Goal: Check status: Check status

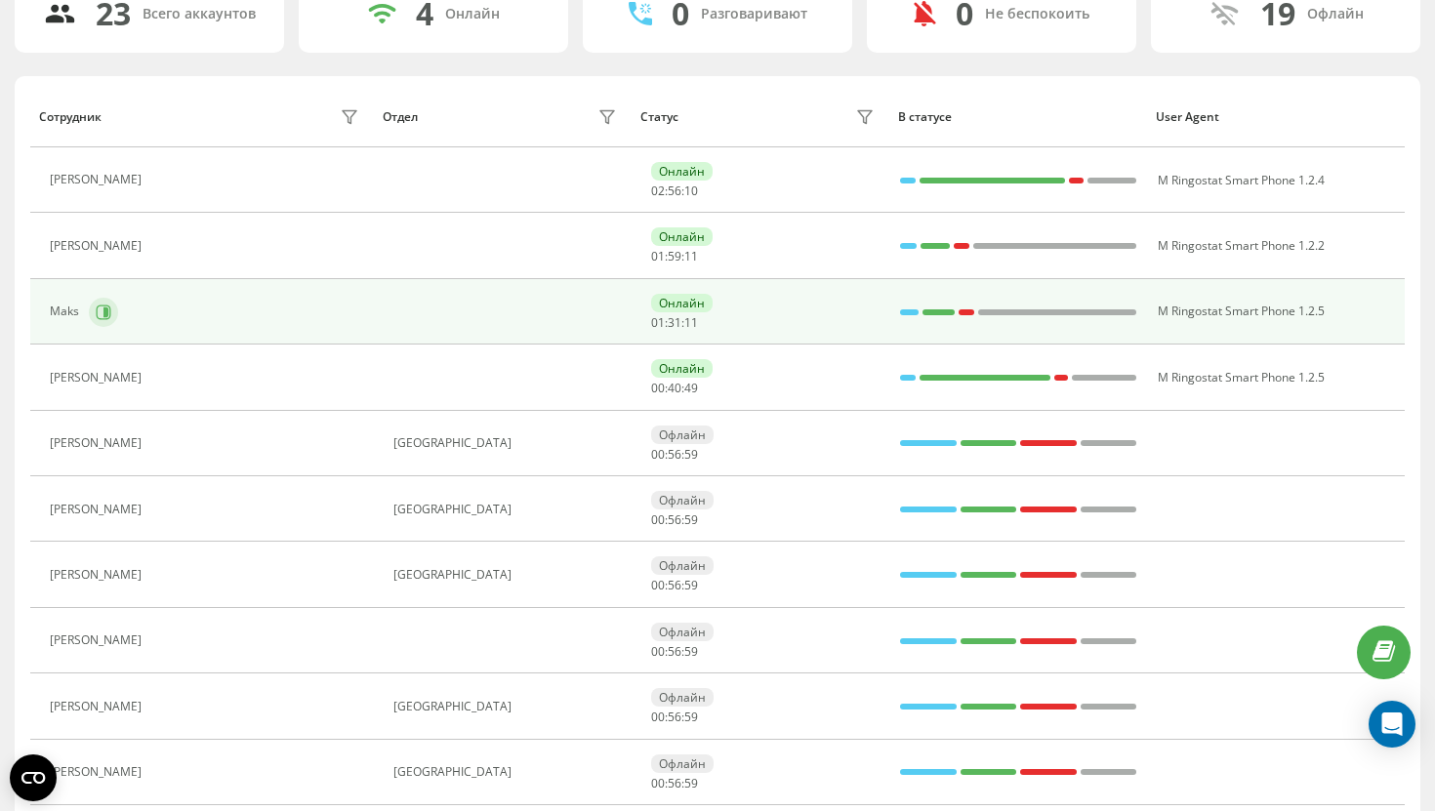
click at [106, 311] on icon at bounding box center [105, 311] width 5 height 10
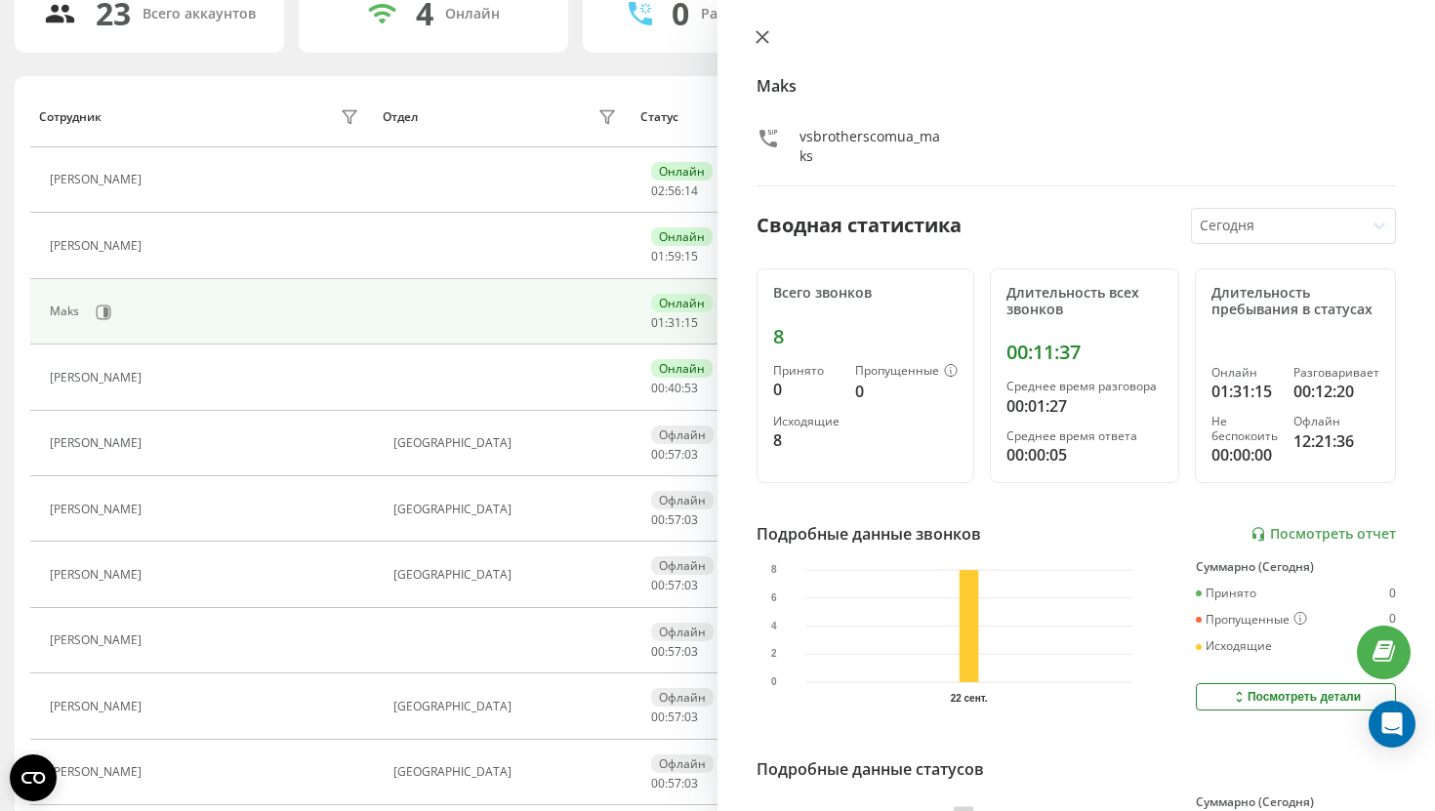
click at [763, 29] on button at bounding box center [761, 38] width 25 height 19
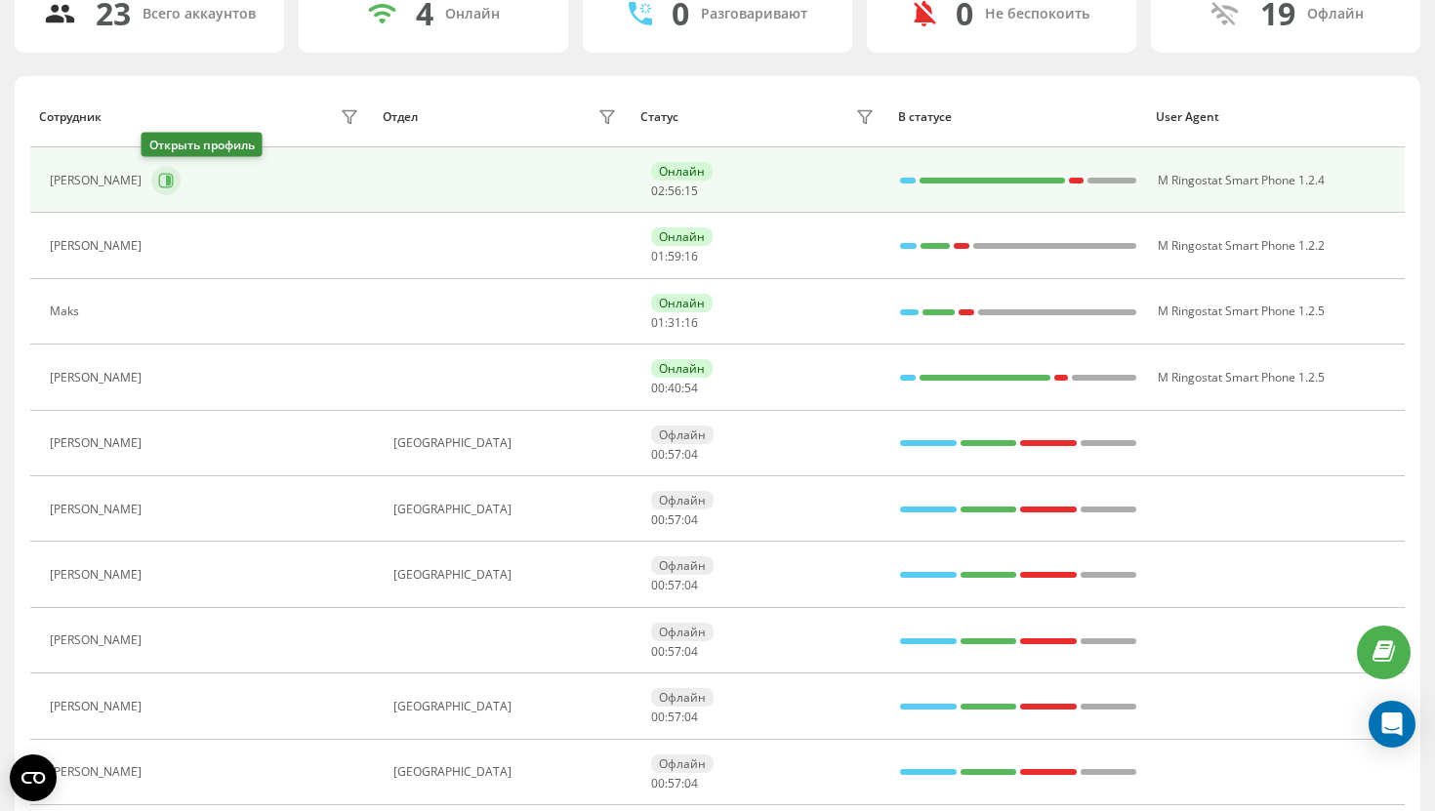
click at [151, 187] on button at bounding box center [165, 180] width 29 height 29
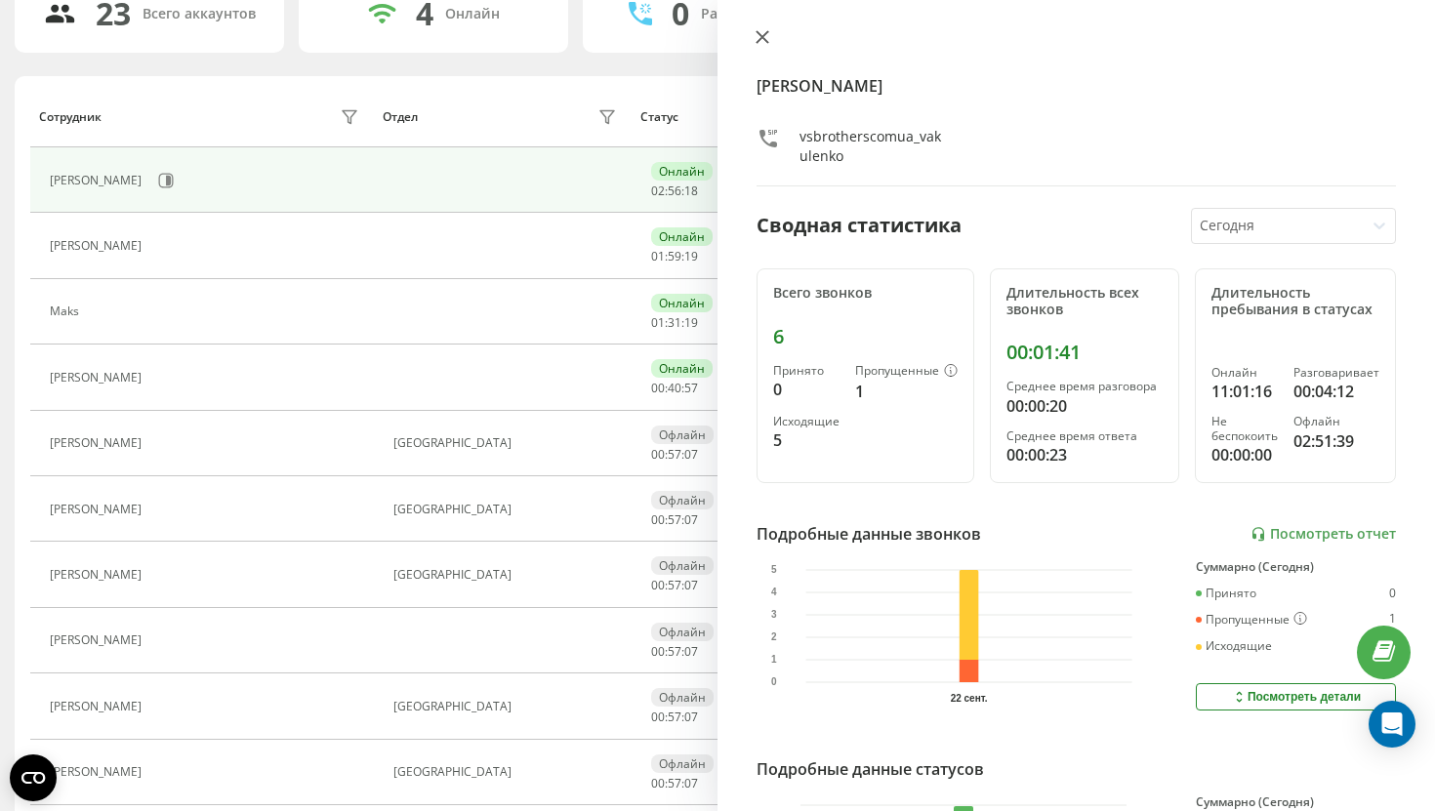
click at [760, 46] on button at bounding box center [761, 38] width 25 height 19
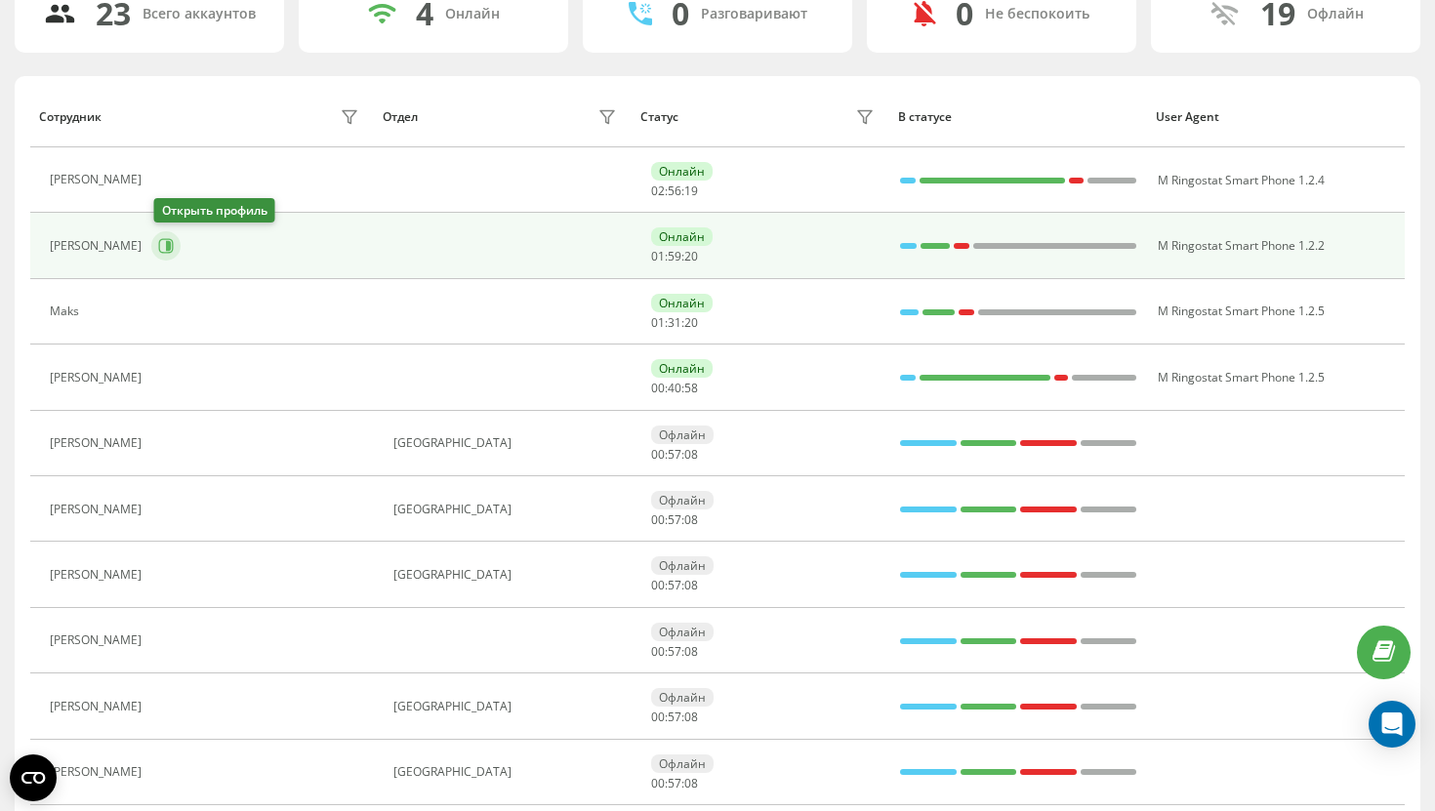
click at [173, 257] on button at bounding box center [165, 245] width 29 height 29
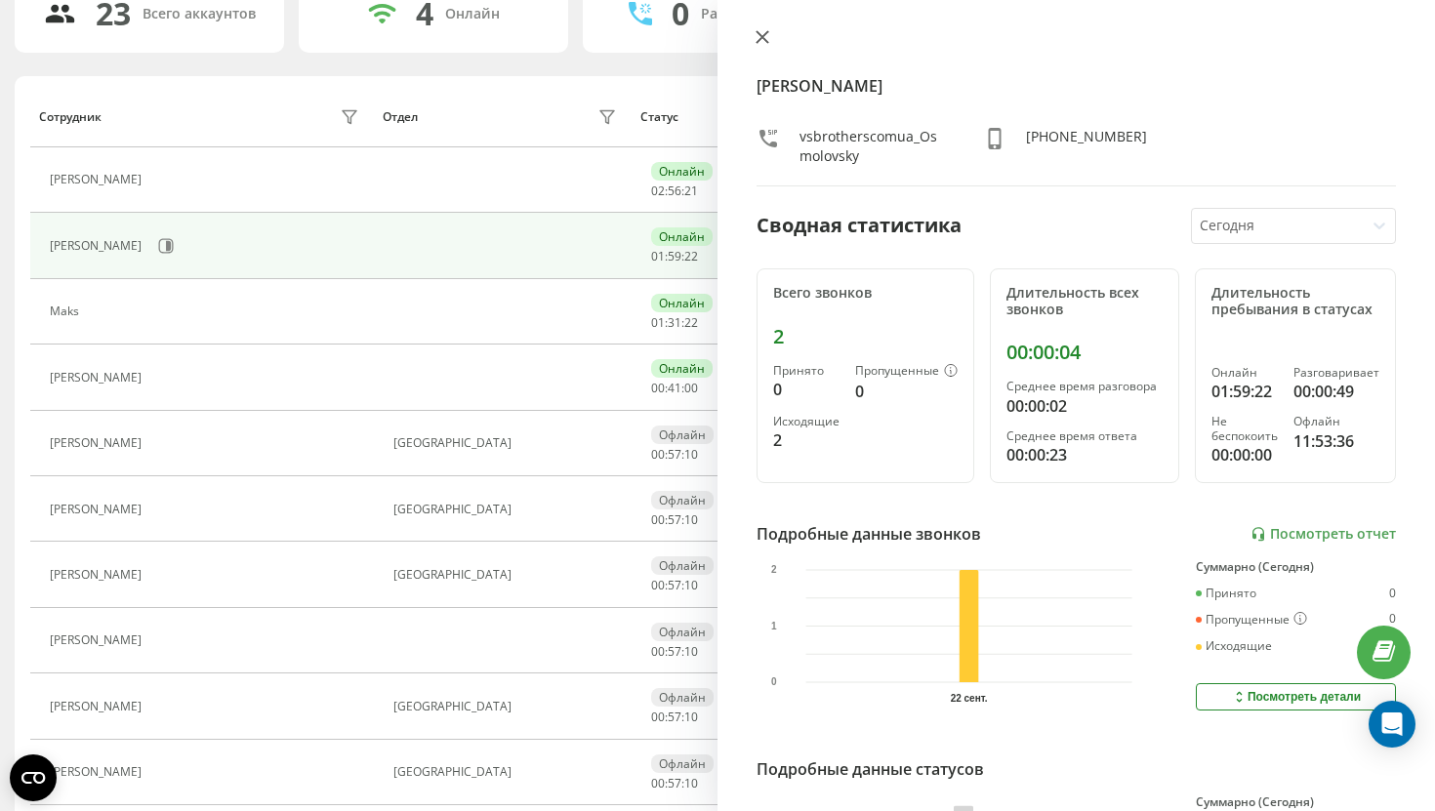
click at [757, 46] on button at bounding box center [761, 38] width 25 height 19
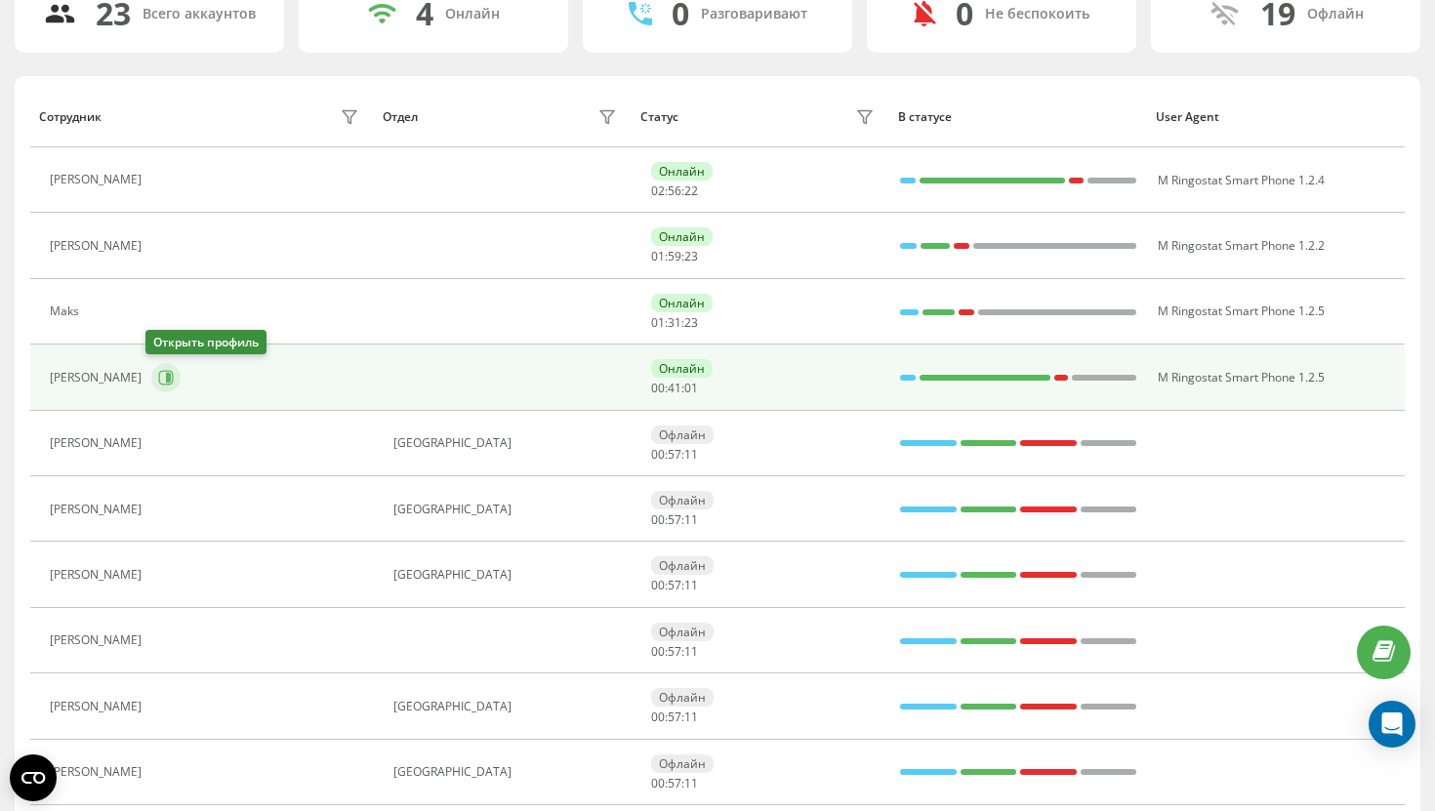
click at [159, 383] on icon at bounding box center [166, 377] width 15 height 15
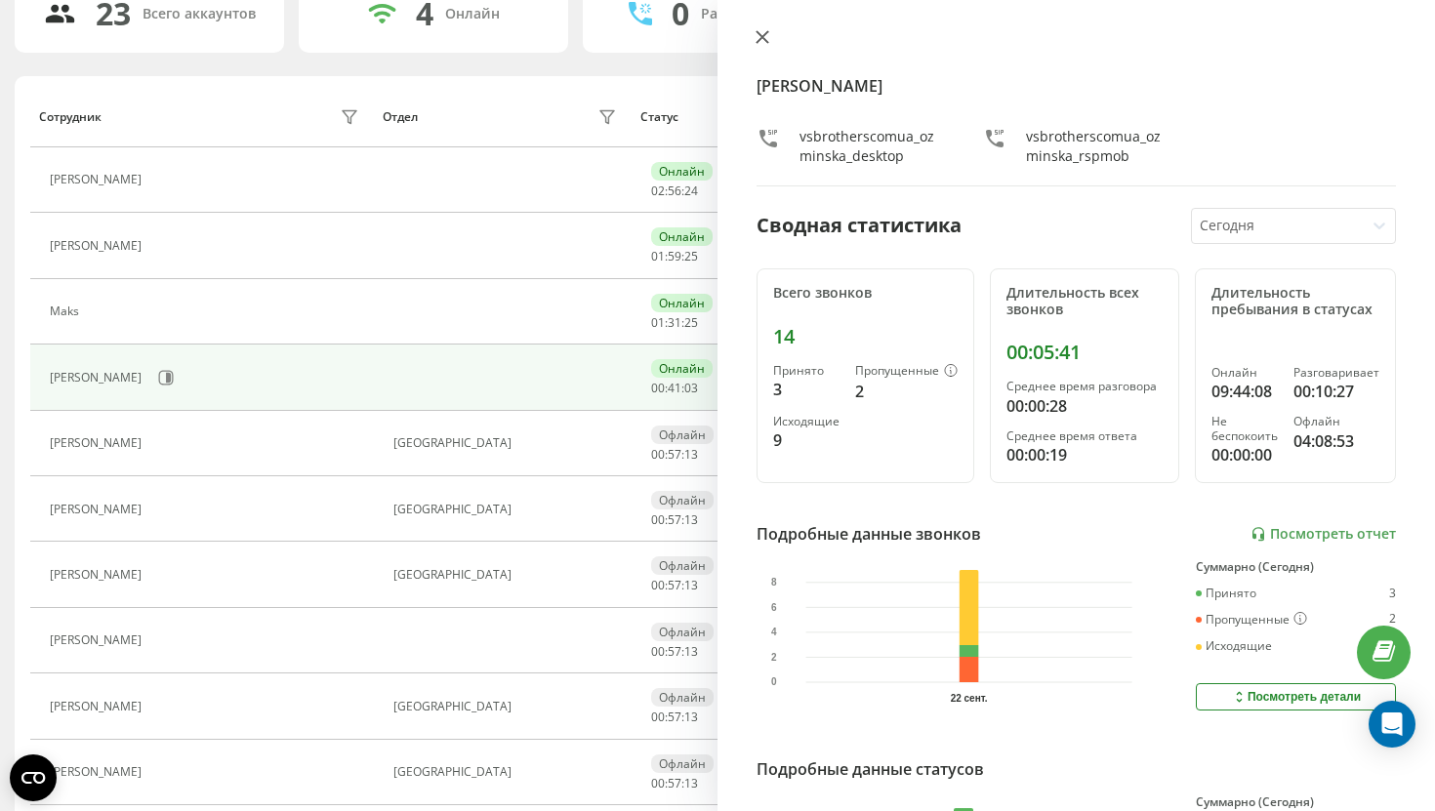
click at [773, 40] on button at bounding box center [761, 38] width 25 height 19
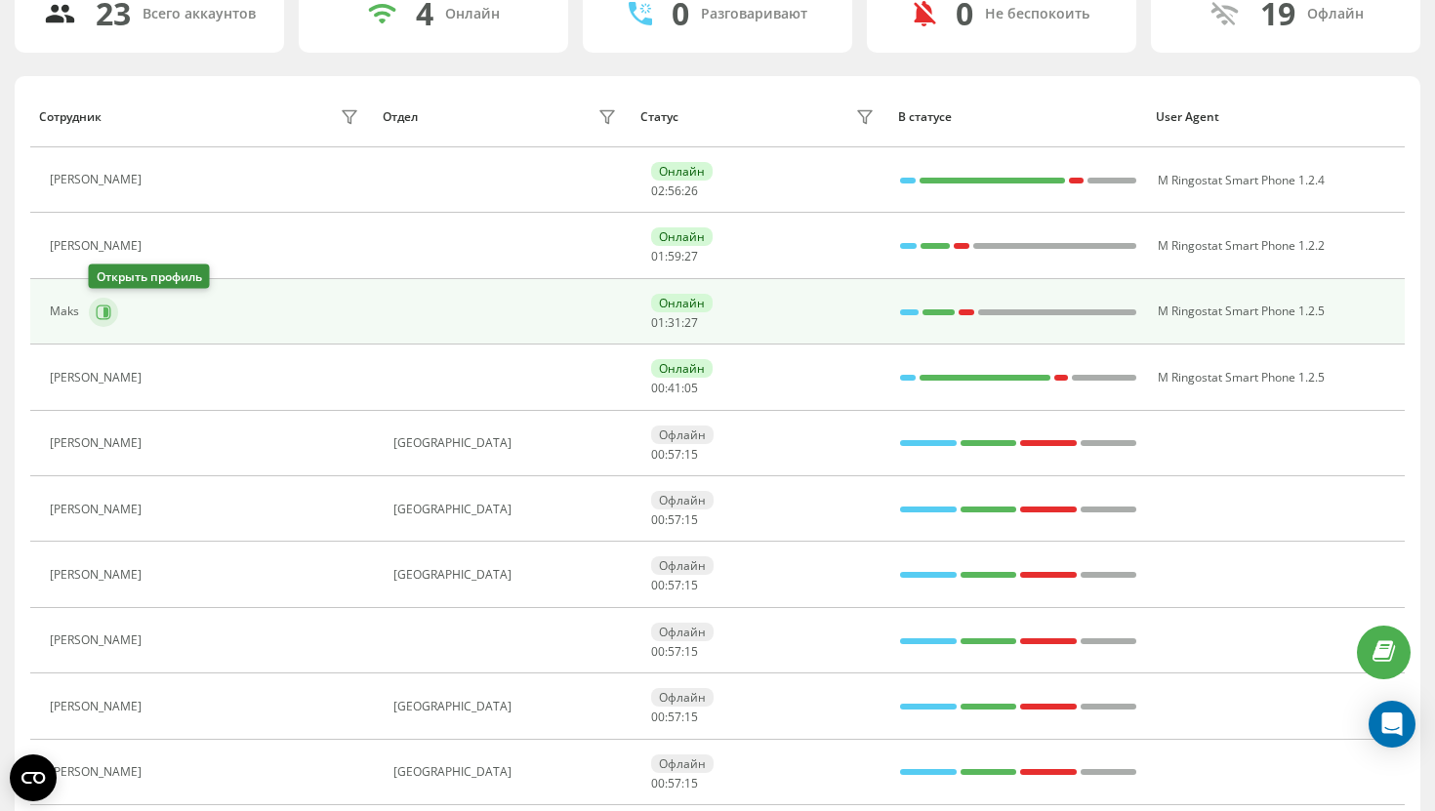
click at [98, 319] on icon at bounding box center [104, 312] width 16 height 16
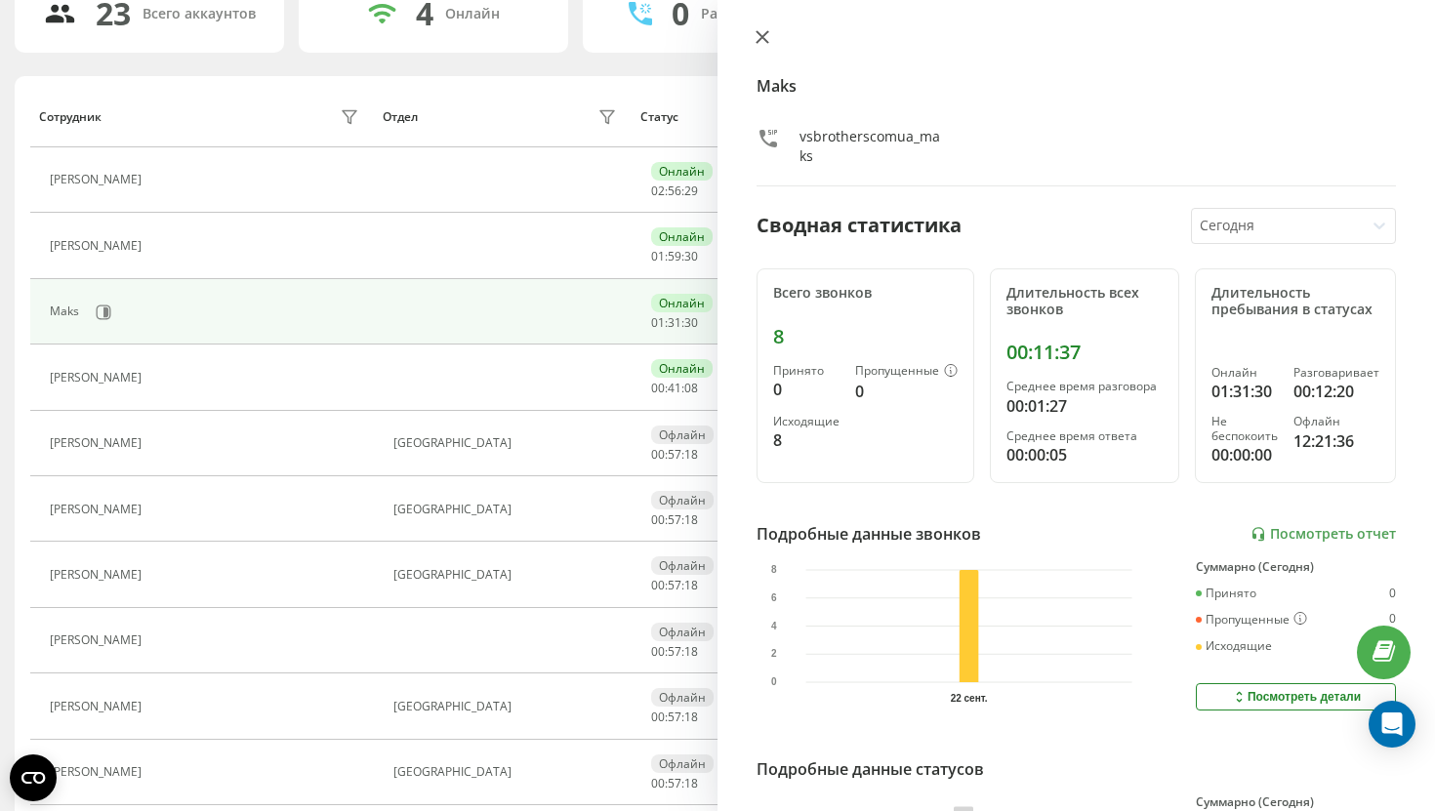
click at [767, 39] on icon at bounding box center [762, 37] width 14 height 14
